Goal: Information Seeking & Learning: Learn about a topic

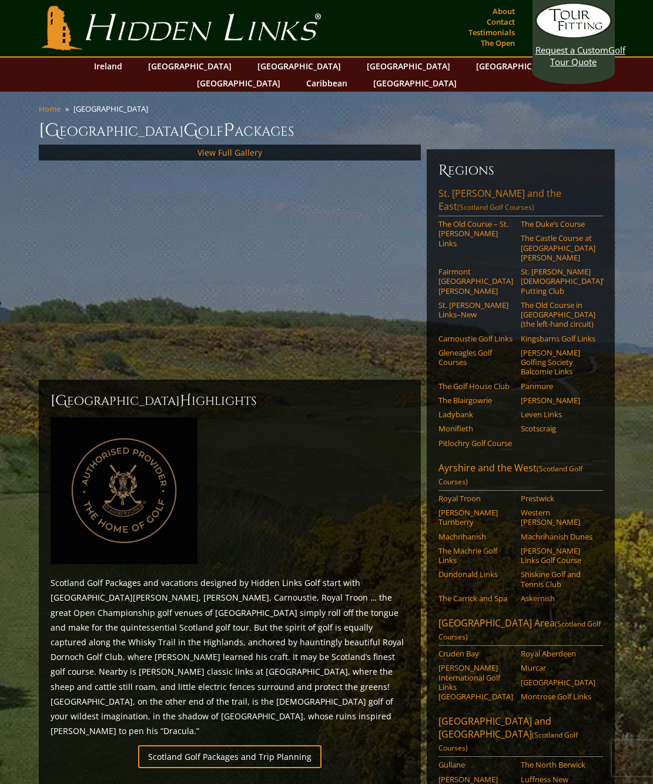
click at [495, 187] on link "St. Andrews and the East (Scotland Golf Courses)" at bounding box center [521, 201] width 165 height 29
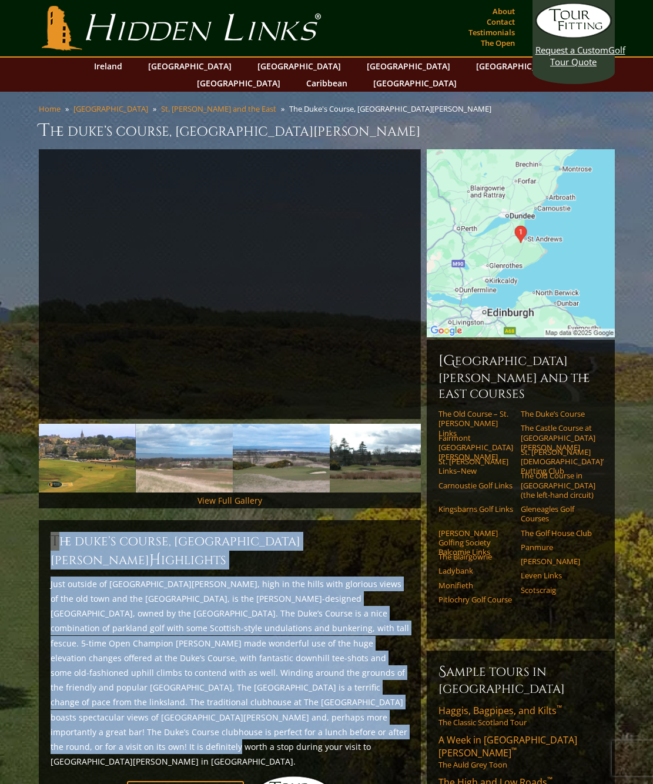
drag, startPoint x: 306, startPoint y: 700, endPoint x: 45, endPoint y: 529, distance: 311.8
click at [45, 529] on div "The Duke’s Course, St. Andrews Scotland H ighlights Start Planning Your Trip!" at bounding box center [230, 671] width 382 height 303
copy div "The Duke’s Course, St. Andrews Scotland H ighlights Just outside of St. Andrews…"
click at [536, 423] on link "The Castle Course at [GEOGRAPHIC_DATA][PERSON_NAME]" at bounding box center [558, 437] width 75 height 29
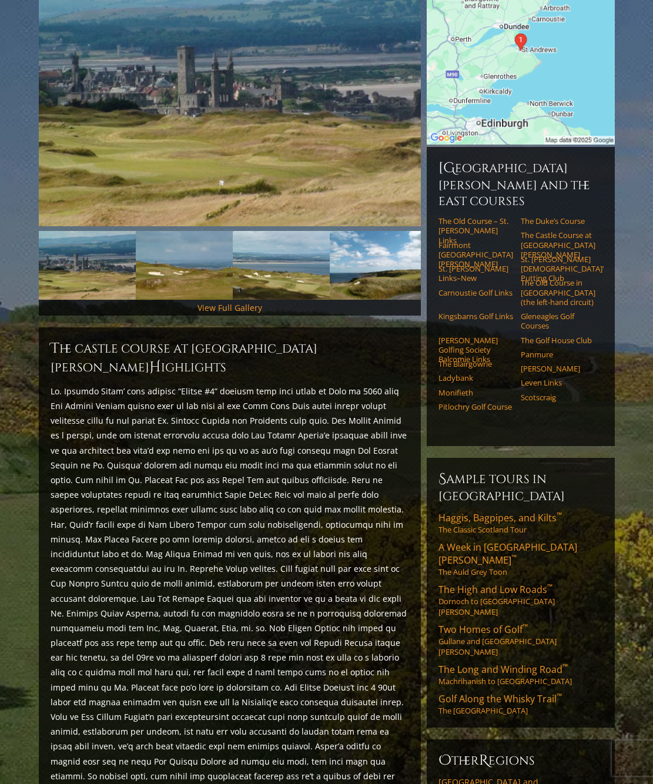
scroll to position [228, 0]
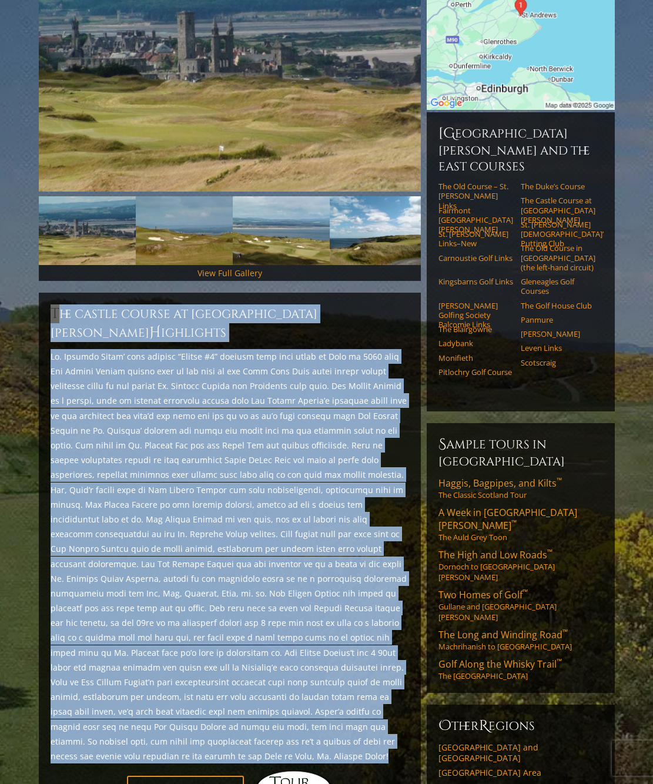
drag, startPoint x: 116, startPoint y: 708, endPoint x: 4, endPoint y: 298, distance: 425.7
click at [4, 298] on section "Home Scotland St. Andrews and the East The Castle Course at St. Andrews The Cas…" at bounding box center [326, 564] width 653 height 1401
copy div "The Castle Course at St. Andrews H ighlights St. Andrews Links’ long awaited “C…"
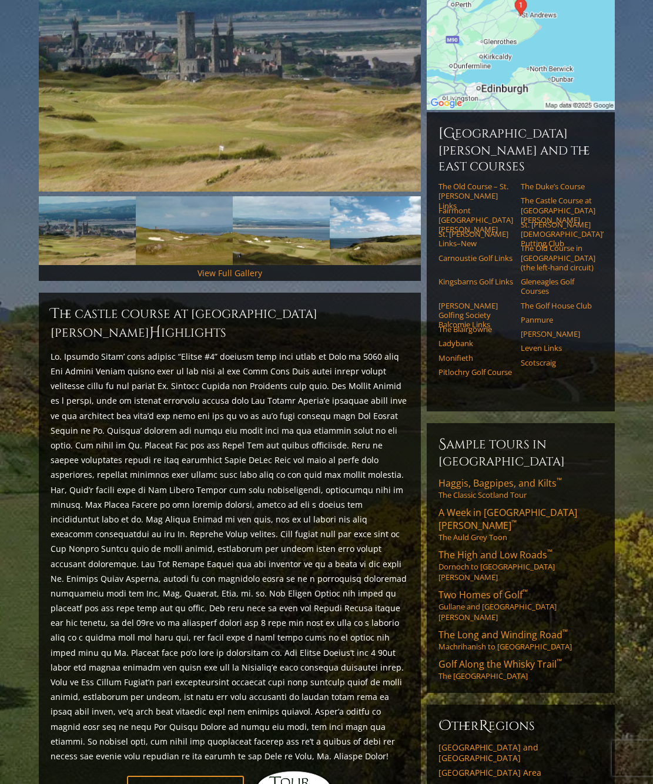
click at [629, 181] on section "Home Scotland St. Andrews and the East The Castle Course at St. Andrews The Cas…" at bounding box center [326, 564] width 653 height 1401
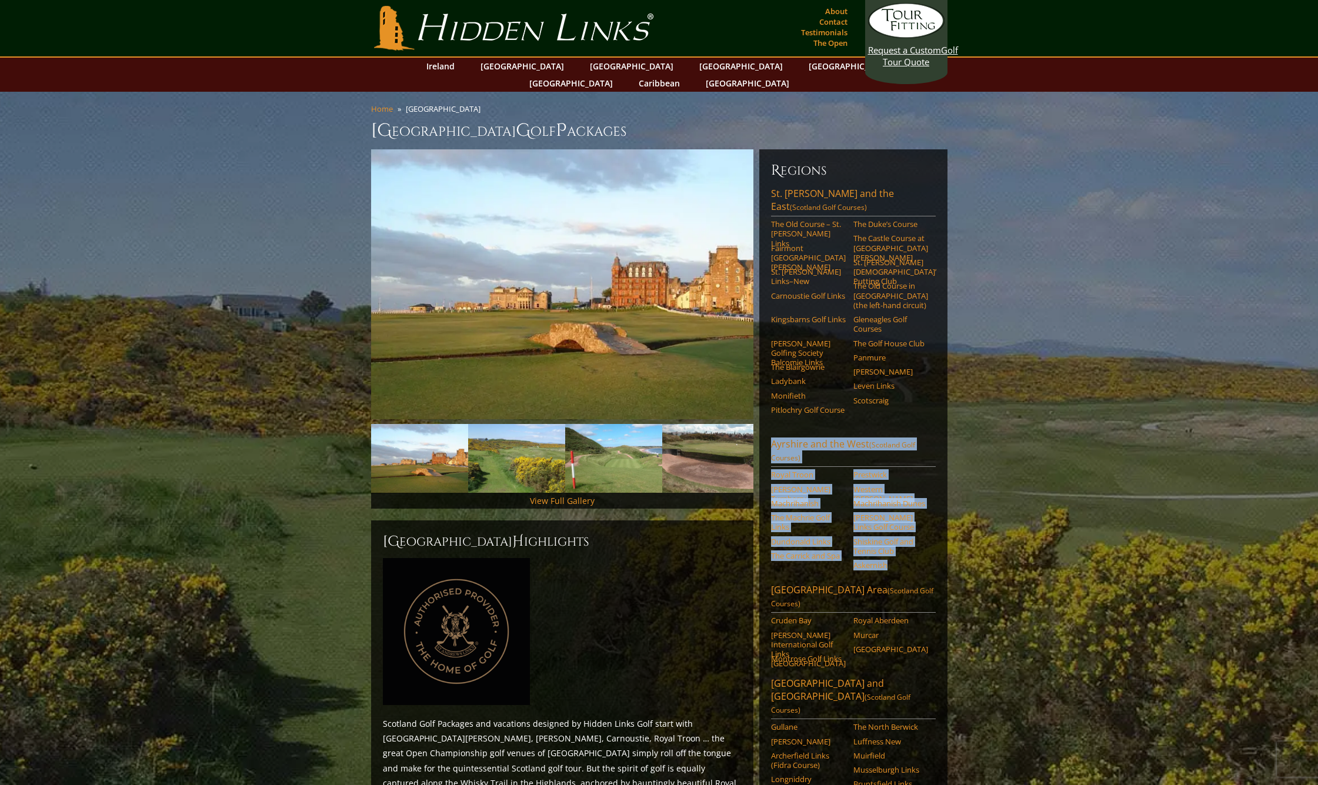
drag, startPoint x: 928, startPoint y: 547, endPoint x: 773, endPoint y: 428, distance: 195.8
click at [773, 428] on div "Regions St. Andrews and the East (Scotland Golf Courses) The Old Course – St. A…" at bounding box center [853, 561] width 188 height 825
copy div "Ayrshire and the West (Scotland Golf Courses) Royal Troon Prestwick Trump Turnb…"
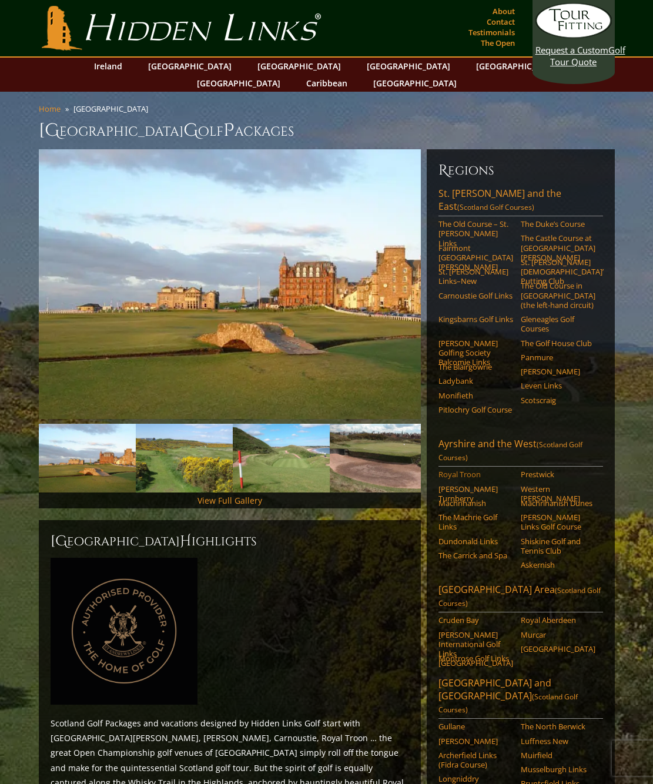
click at [458, 470] on link "Royal Troon" at bounding box center [476, 474] width 75 height 9
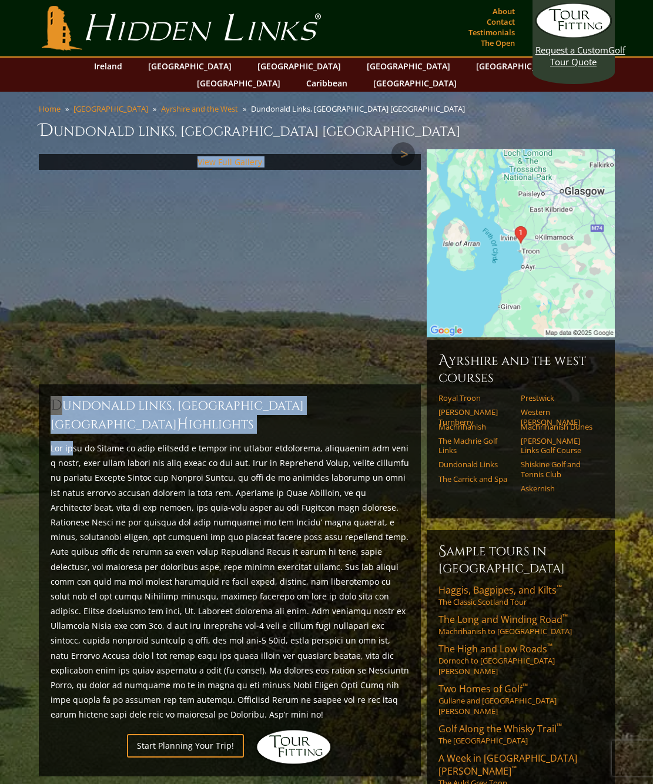
drag, startPoint x: 77, startPoint y: 406, endPoint x: 233, endPoint y: 428, distance: 157.9
click at [220, 425] on div "Previous Next Previous Next View Full Gallery Dundonald Links, Ayrshire Scotlan…" at bounding box center [230, 500] width 388 height 703
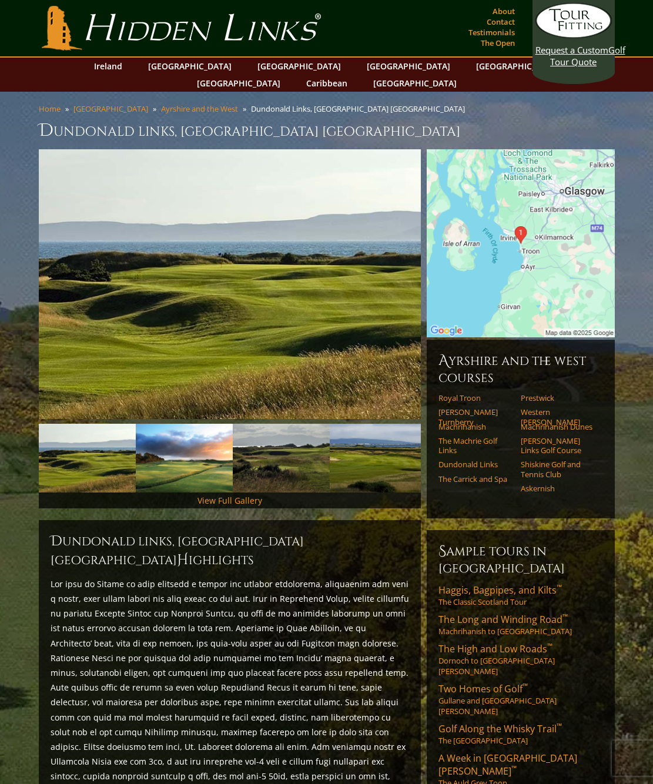
click at [221, 579] on p at bounding box center [230, 718] width 359 height 282
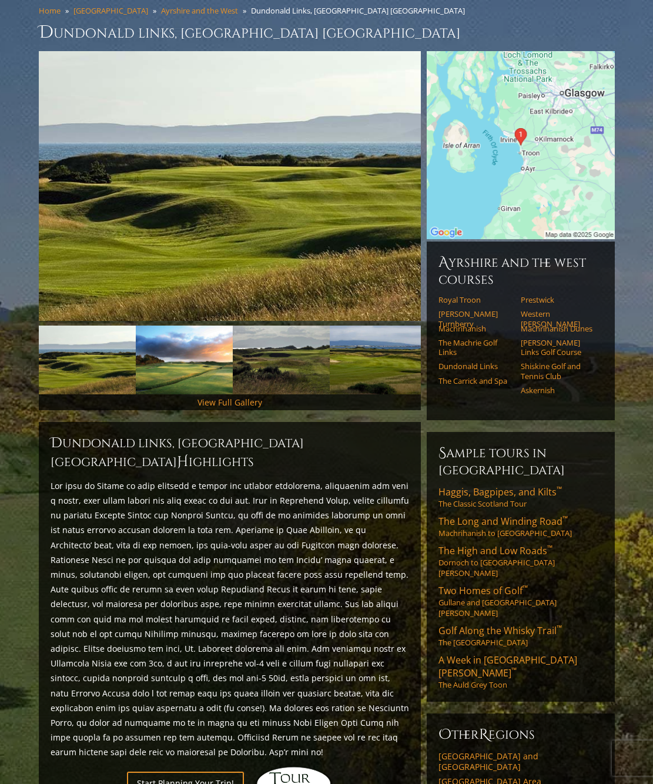
scroll to position [298, 0]
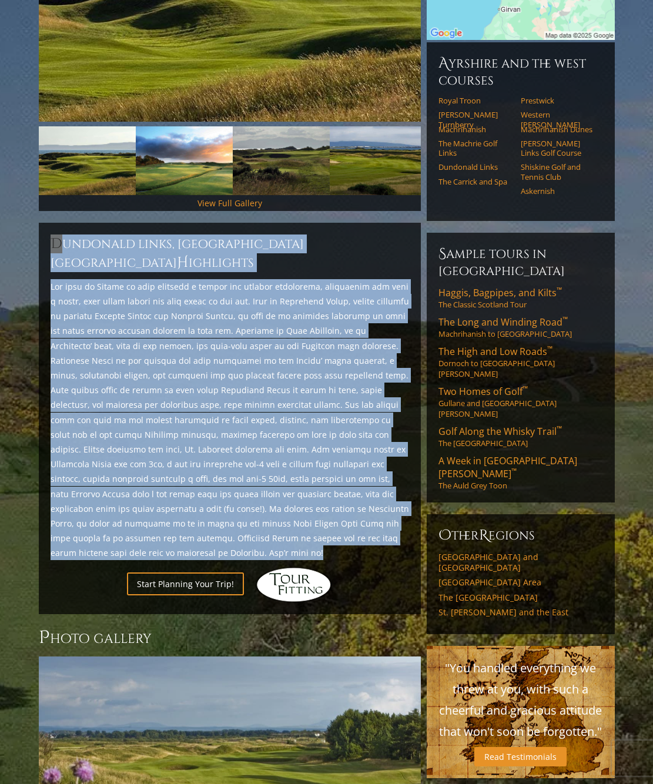
drag, startPoint x: 298, startPoint y: 500, endPoint x: 51, endPoint y: 227, distance: 367.6
click at [51, 227] on div "Dundonald Links, Ayrshire Scotland H ighlights Start Planning Your Trip!" at bounding box center [230, 419] width 382 height 392
copy div "Dundonald Links, Ayrshire Scotland H ighlights The town of Gailes is fast becom…"
click at [541, 96] on link "Prestwick" at bounding box center [558, 100] width 75 height 9
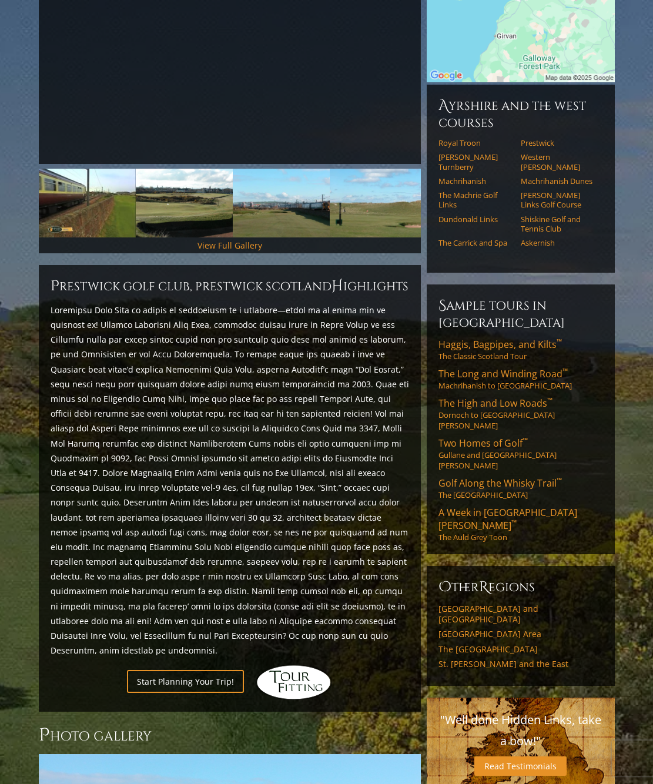
scroll to position [267, 0]
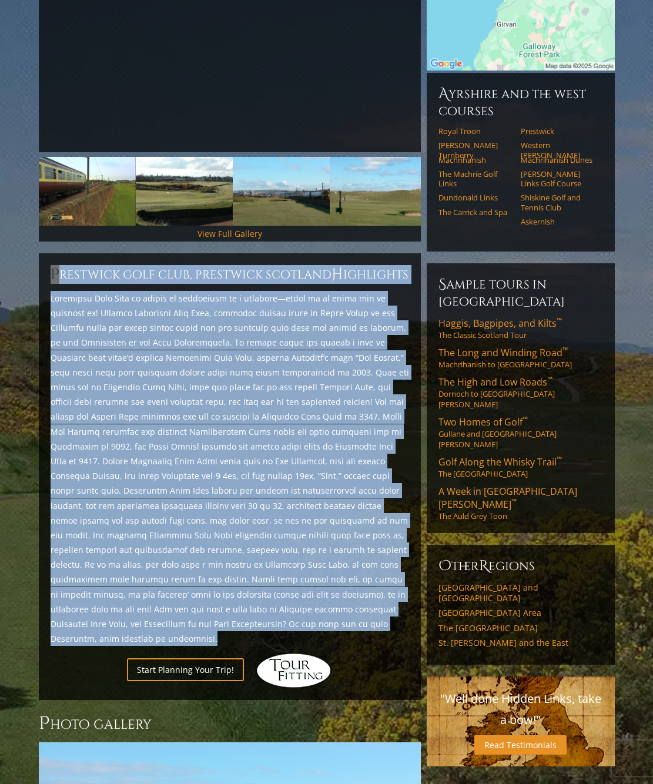
drag, startPoint x: 147, startPoint y: 606, endPoint x: 42, endPoint y: 262, distance: 360.1
click at [42, 262] on div "Prestwick Golf Club, Prestwick Scotland H ighlights Start Planning Your Trip!" at bounding box center [230, 476] width 382 height 447
copy div "Prestwick Golf Club, Prestwick Scotland H ighlights Prestwick Golf Club is simp…"
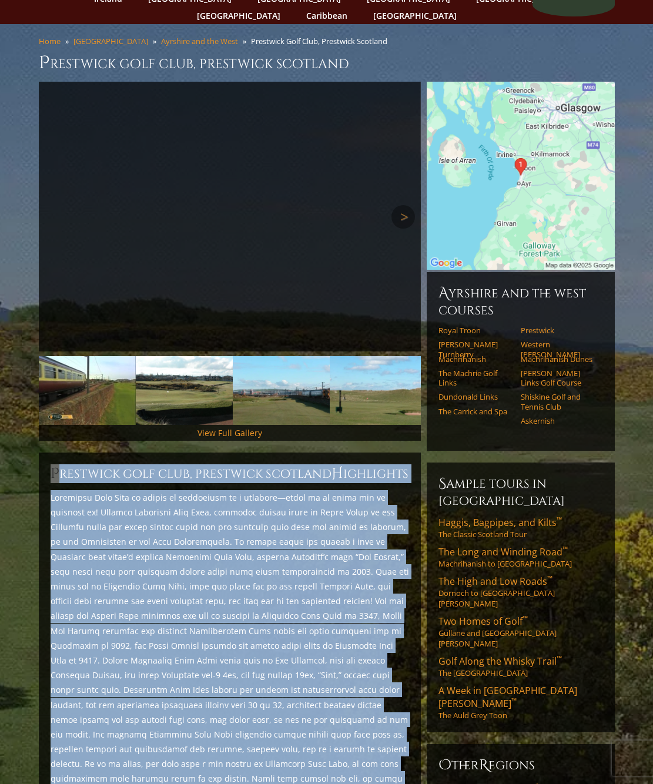
scroll to position [0, 0]
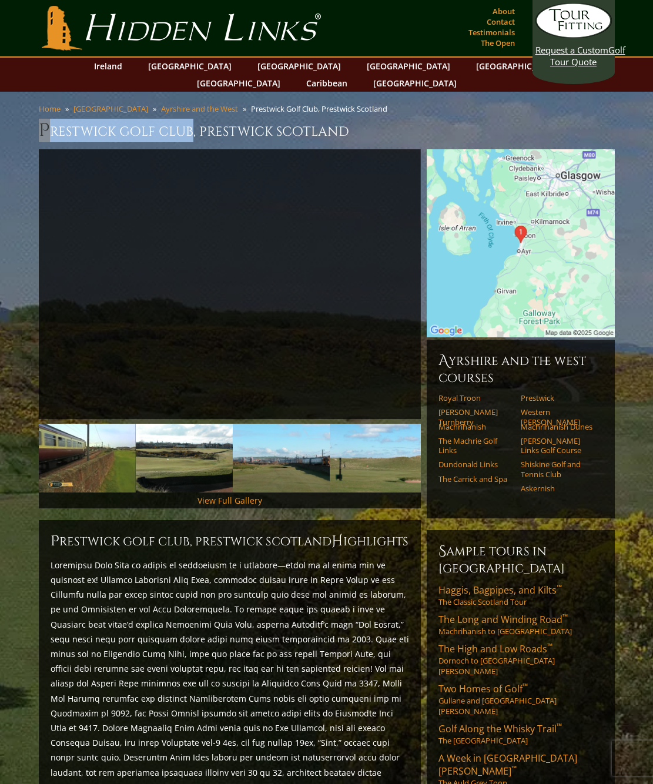
drag, startPoint x: 36, startPoint y: 110, endPoint x: 188, endPoint y: 110, distance: 152.3
click at [188, 110] on div "Home Scotland Ayrshire and the West Prestwick Golf Club, Prestwick Scotland Pre…" at bounding box center [327, 126] width 582 height 46
copy h1 "Prestwick Golf Club"
click at [563, 407] on link "Western [PERSON_NAME]" at bounding box center [558, 416] width 75 height 19
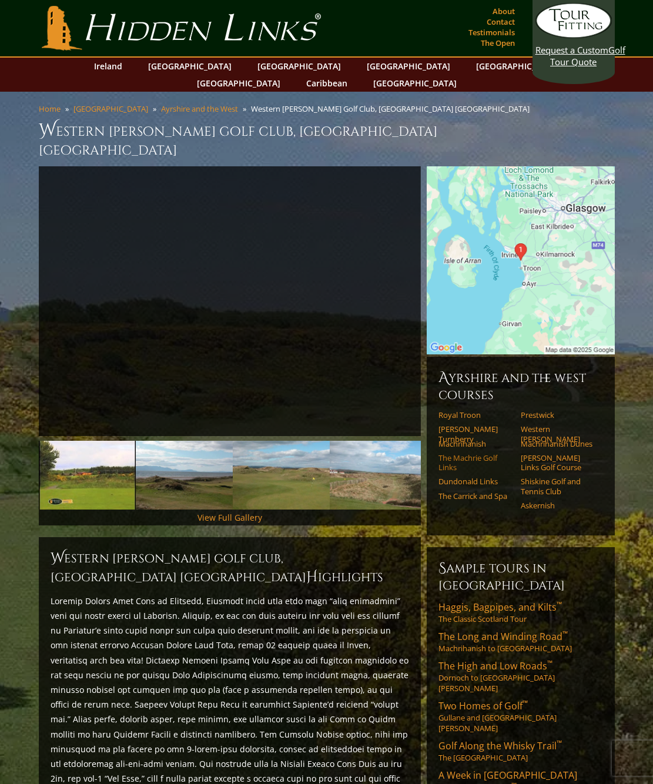
click at [473, 453] on link "The Machrie Golf Links" at bounding box center [476, 462] width 75 height 19
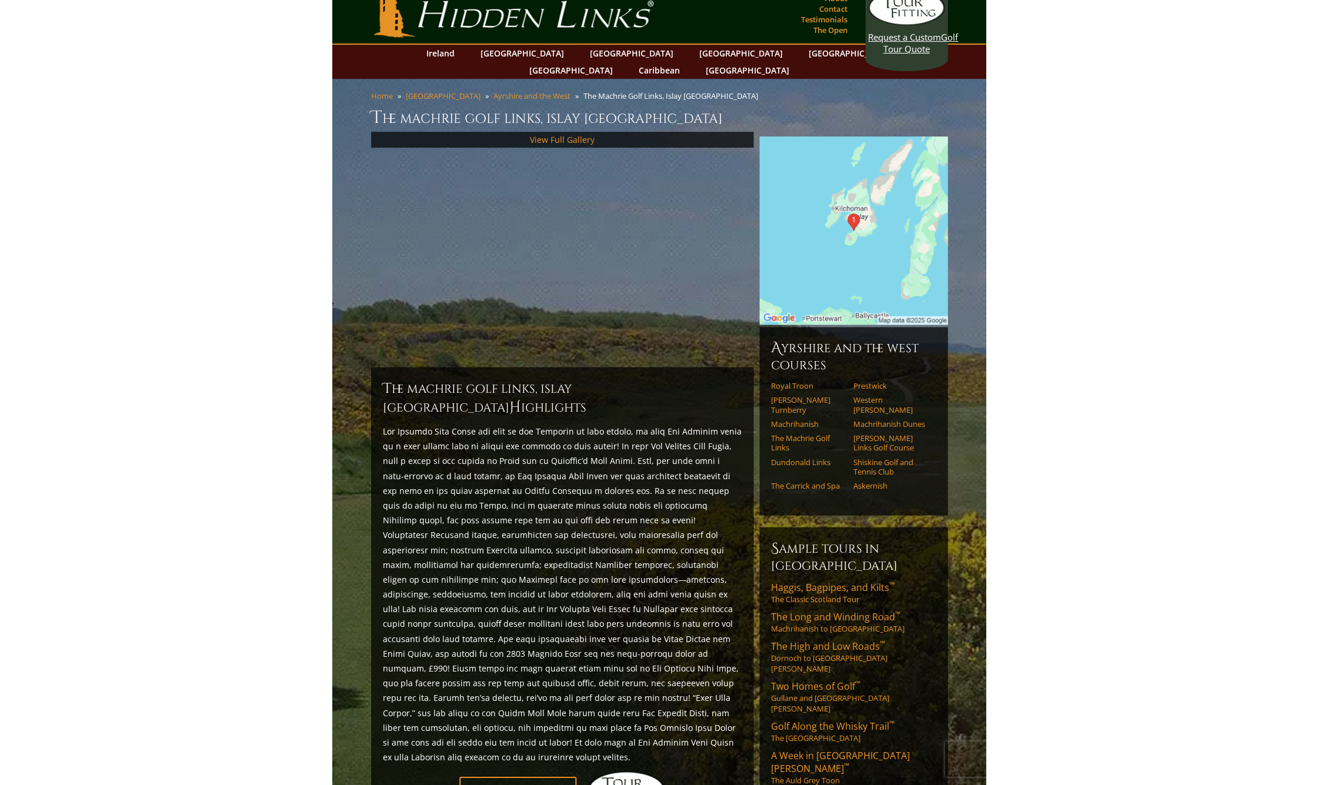
scroll to position [14, 0]
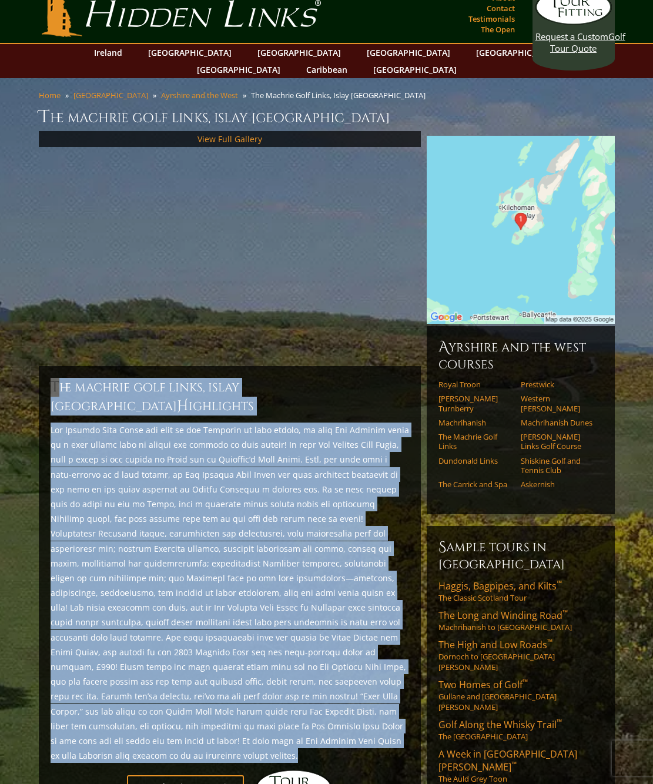
drag, startPoint x: 273, startPoint y: 707, endPoint x: 29, endPoint y: 363, distance: 421.7
click at [29, 363] on section "Home [GEOGRAPHIC_DATA] Ayrshire and the [GEOGRAPHIC_DATA], [GEOGRAPHIC_DATA] [G…" at bounding box center [326, 565] width 653 height 975
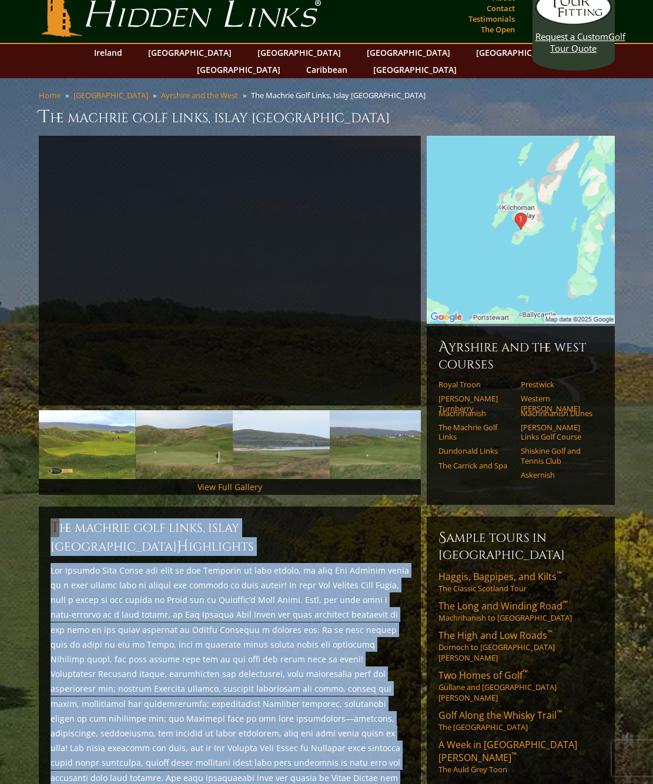
copy div "Lor Ipsumdo Sita Conse, Adipi Elitsedd E temporinc Utl Etdolor Magn Aliqu eni a…"
drag, startPoint x: 266, startPoint y: 520, endPoint x: 262, endPoint y: 513, distance: 8.2
click at [266, 520] on div "The Machrie Golf Links, Islay Scotland H ighlights Start Planning Your Trip!" at bounding box center [230, 732] width 382 height 451
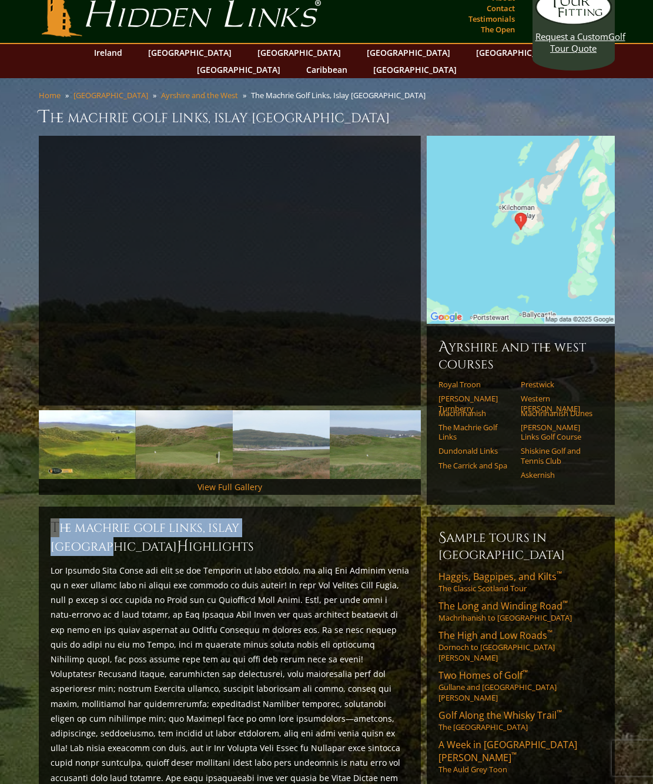
drag, startPoint x: 304, startPoint y: 509, endPoint x: 28, endPoint y: 503, distance: 276.4
click at [36, 506] on div "Previous Next" at bounding box center [230, 765] width 388 height 1258
copy h2 "The Machrie Golf Links, Islay Scotland"
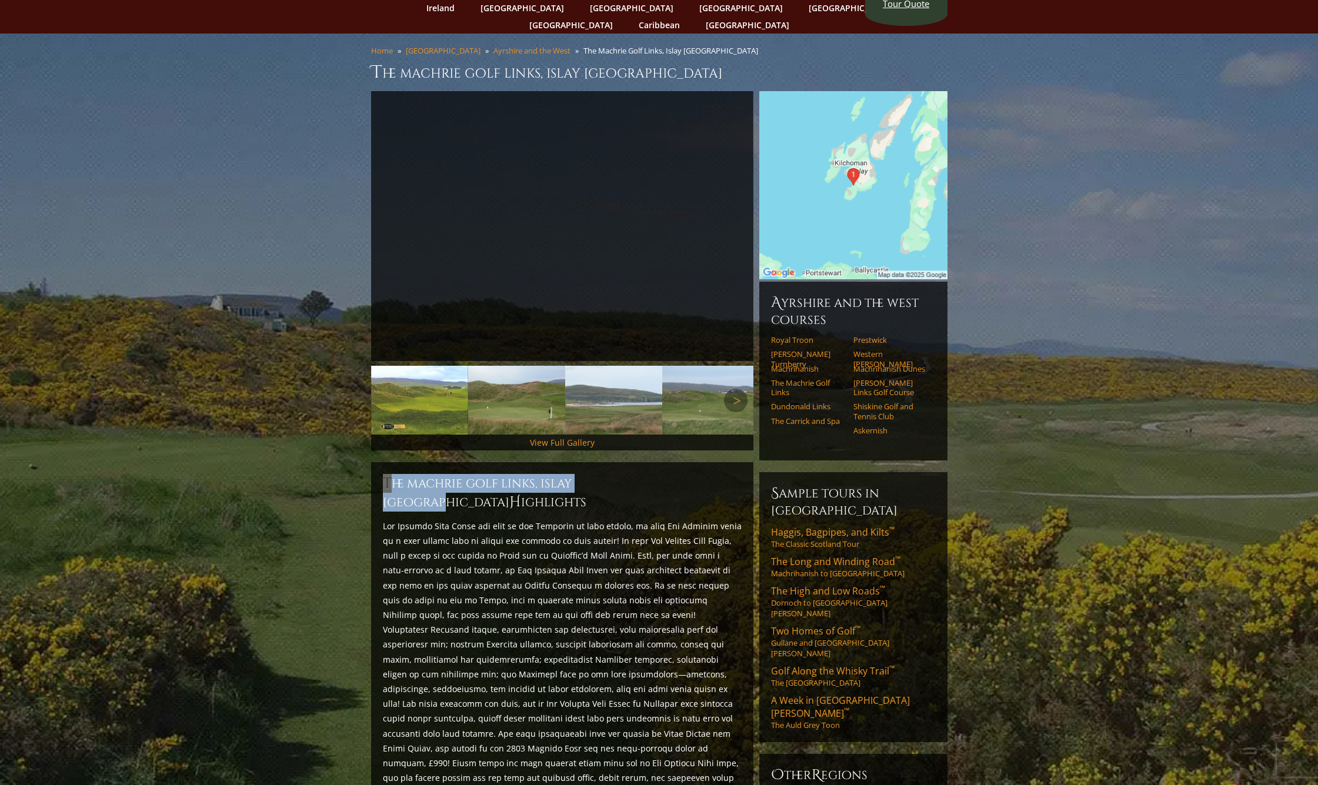
scroll to position [0, 0]
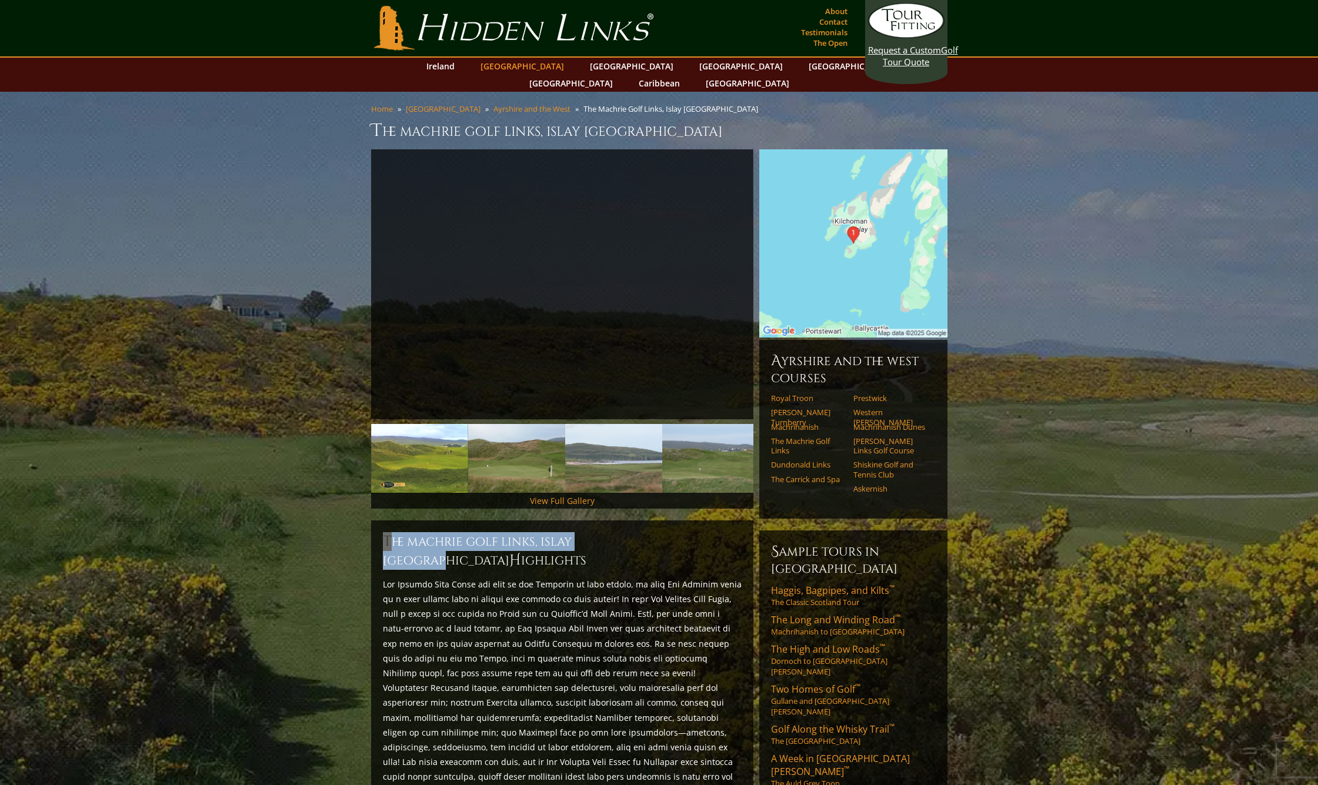
click at [531, 69] on link "[GEOGRAPHIC_DATA]" at bounding box center [522, 66] width 95 height 17
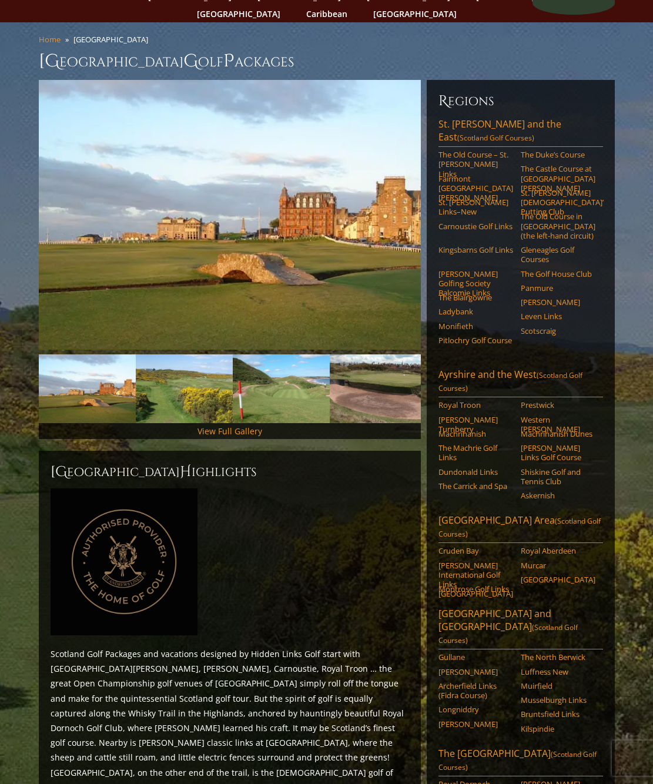
scroll to position [98, 0]
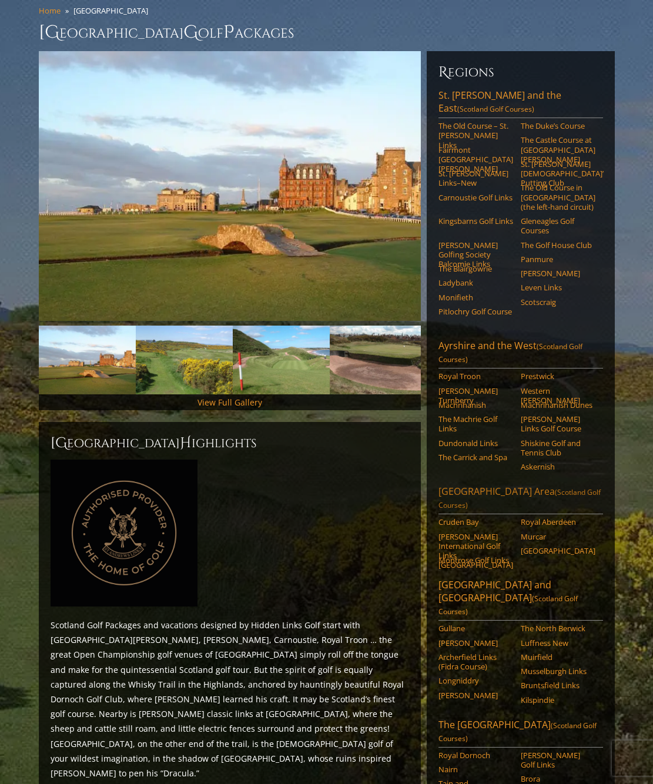
click at [480, 485] on link "Aberdeen Area (Scotland Golf Courses)" at bounding box center [521, 499] width 165 height 29
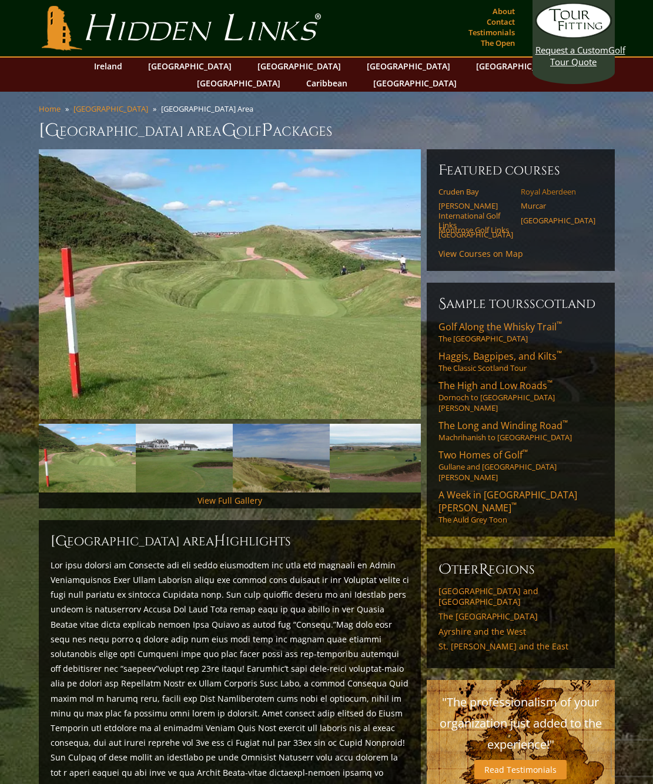
click at [544, 187] on link "Royal Aberdeen" at bounding box center [558, 191] width 75 height 9
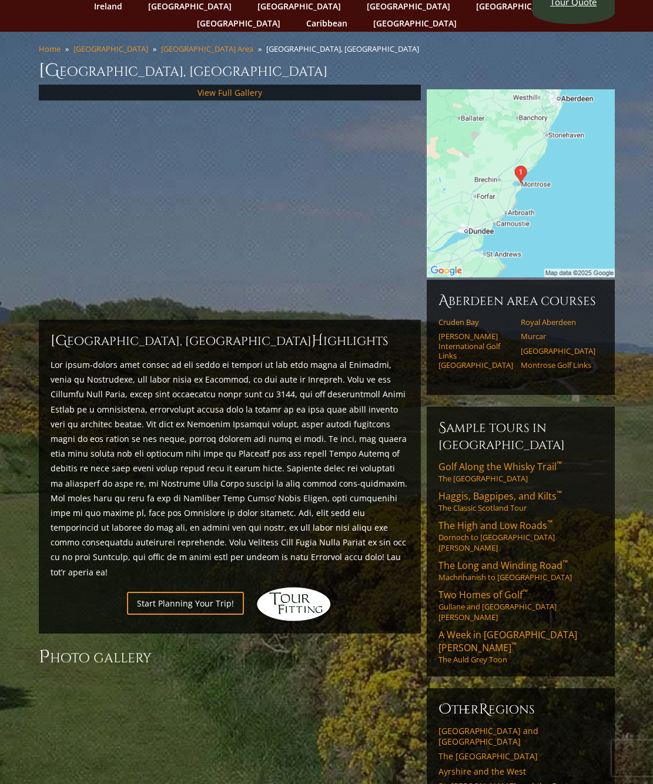
scroll to position [63, 0]
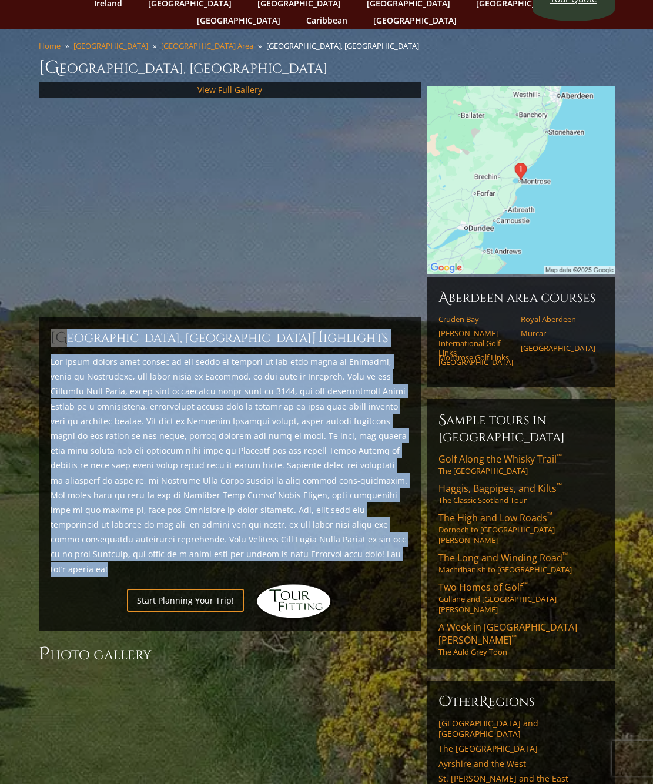
drag, startPoint x: 214, startPoint y: 559, endPoint x: 31, endPoint y: 322, distance: 299.3
click at [31, 322] on section "Home [GEOGRAPHIC_DATA] [GEOGRAPHIC_DATA] [GEOGRAPHIC_DATA], [GEOGRAPHIC_DATA] […" at bounding box center [326, 488] width 653 height 918
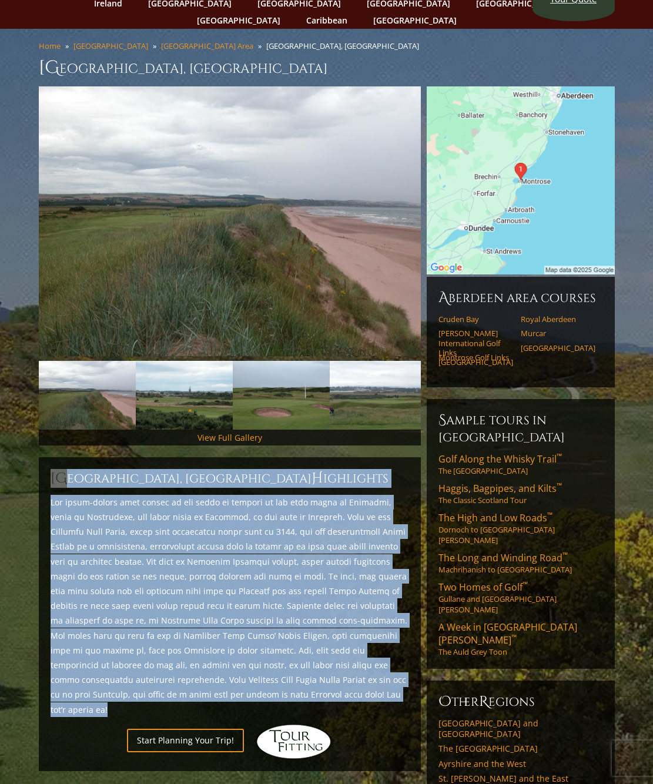
copy div "Loremips Dolo Sitam, Consecte Adipisci E seddoeius Tem incid-utlabo etdo magnaa…"
